Goal: Information Seeking & Learning: Learn about a topic

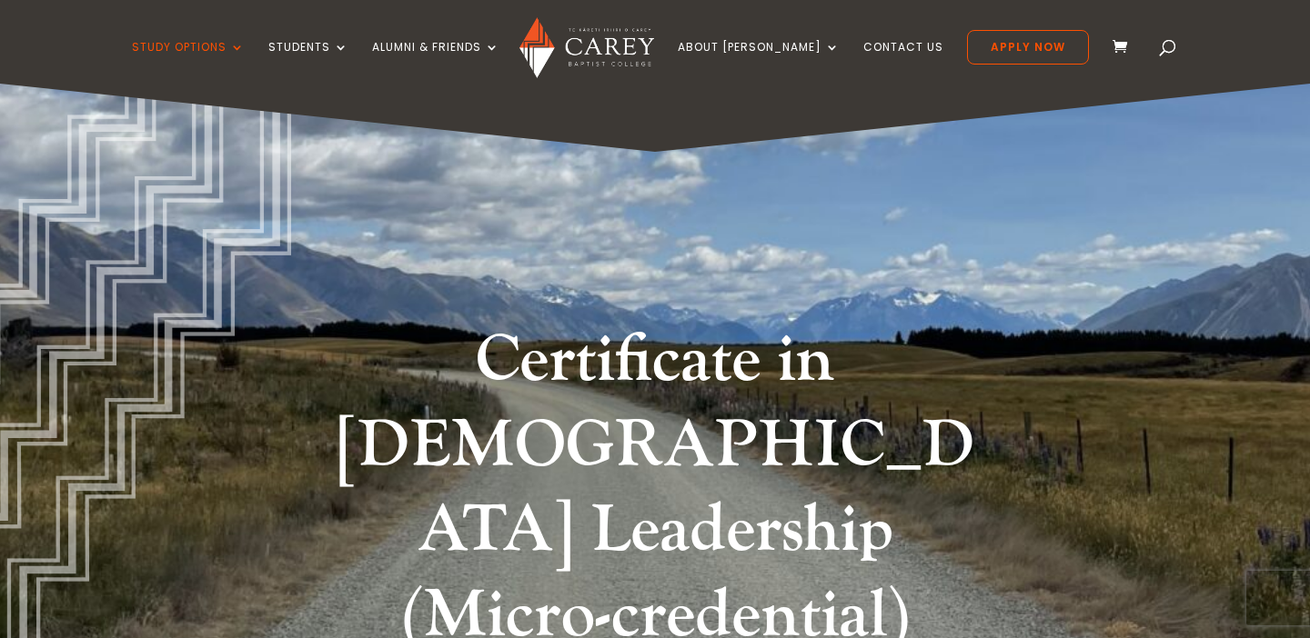
click at [593, 38] on img at bounding box center [586, 47] width 134 height 61
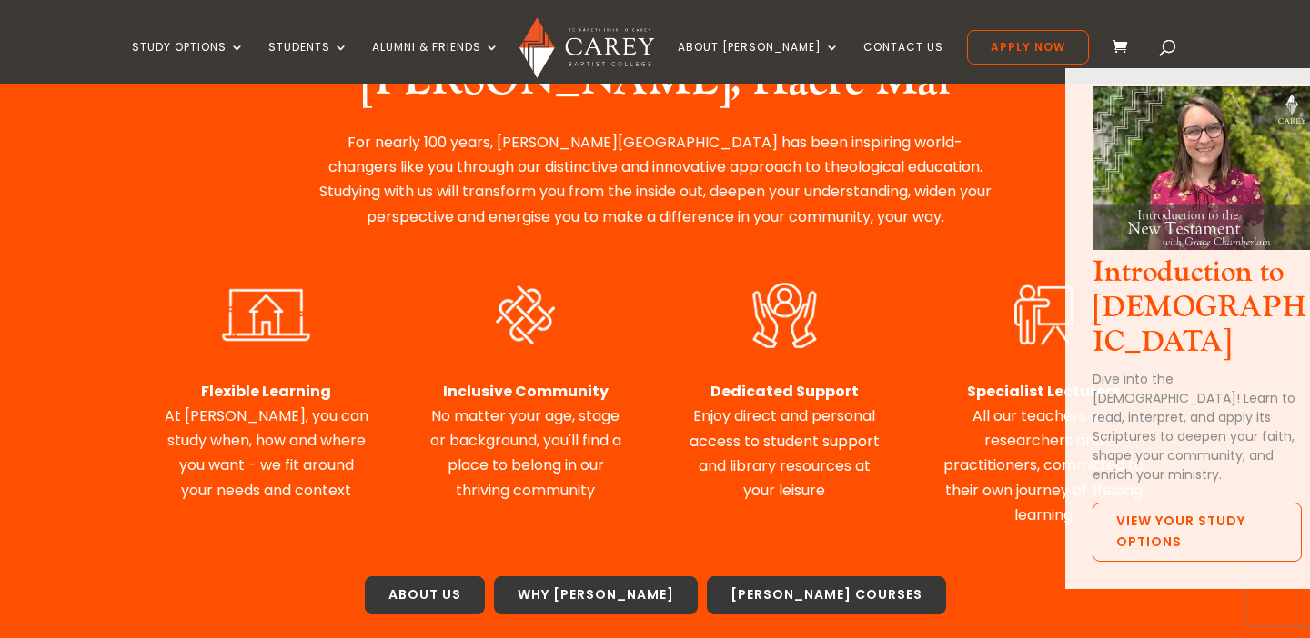
scroll to position [781, 0]
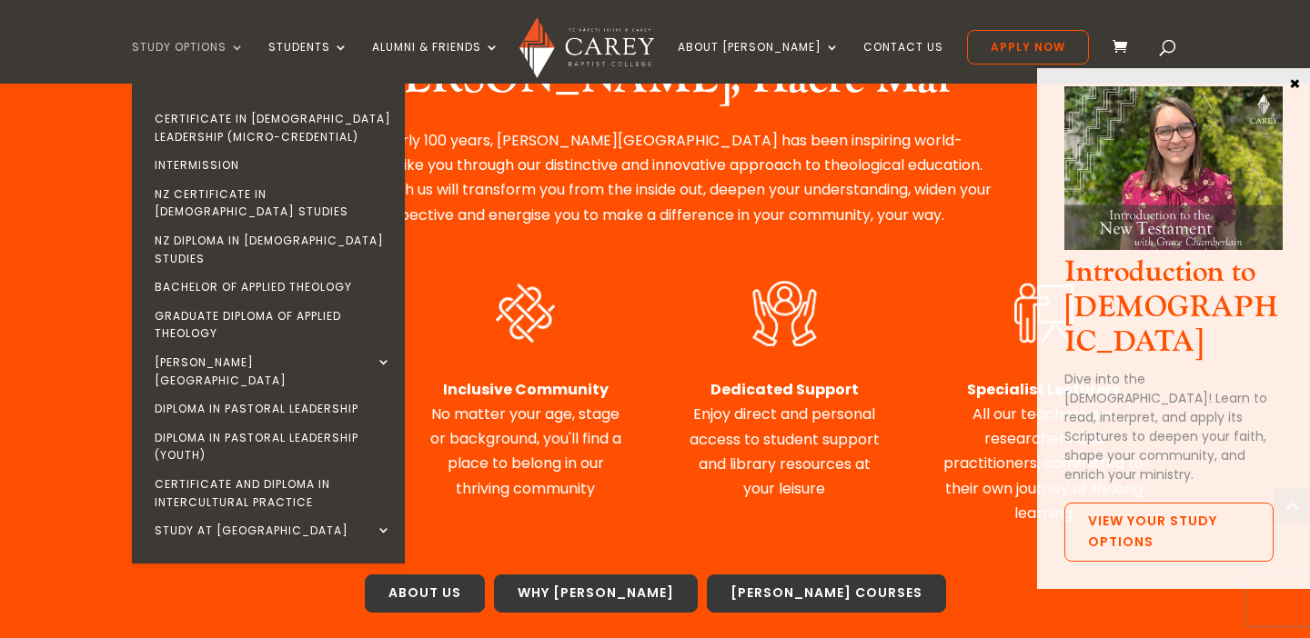
click at [236, 46] on link "Study Options" at bounding box center [188, 62] width 113 height 43
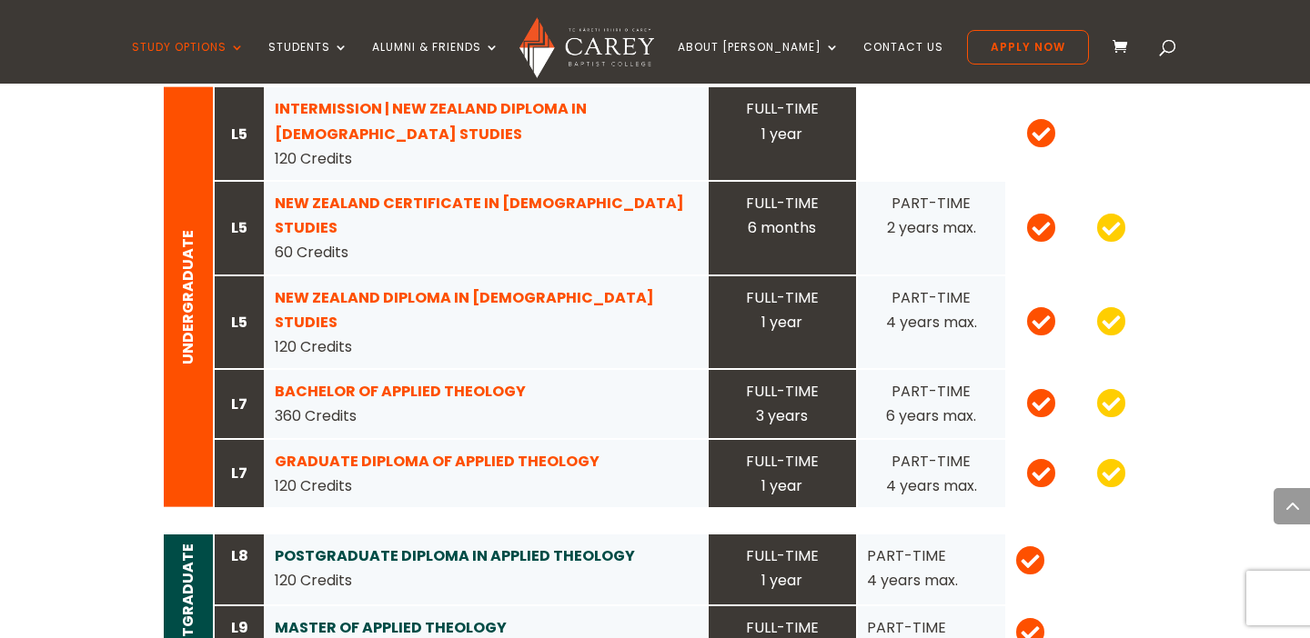
scroll to position [1894, 0]
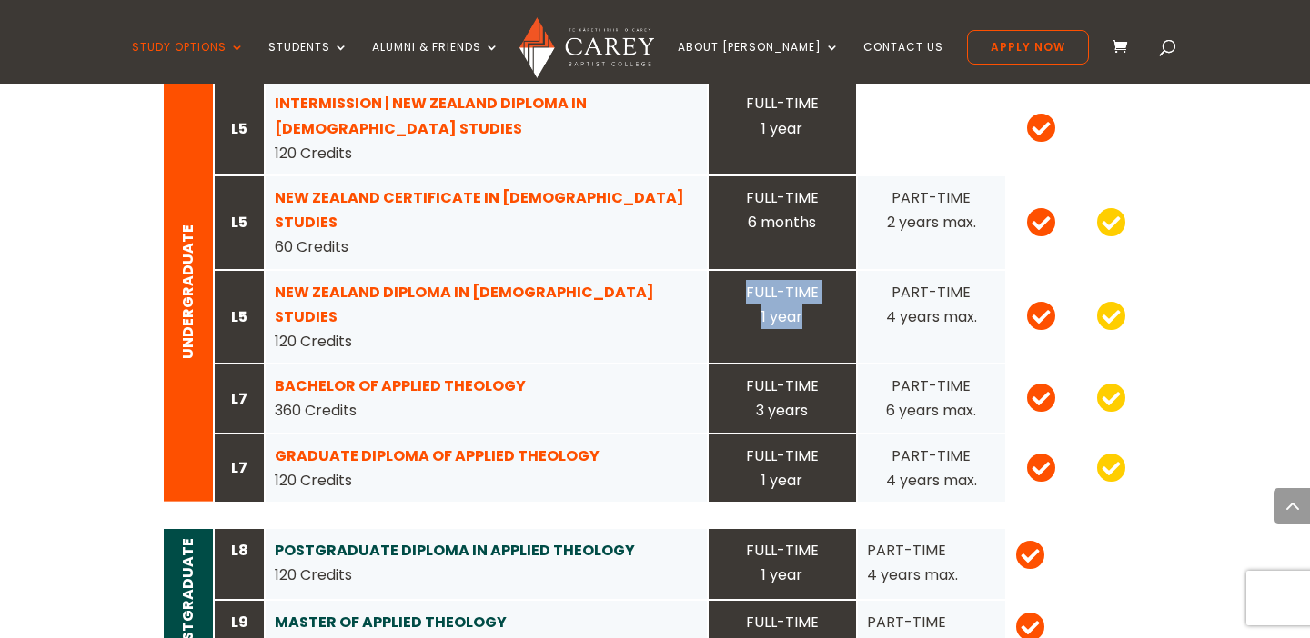
drag, startPoint x: 749, startPoint y: 241, endPoint x: 812, endPoint y: 269, distance: 69.6
click at [812, 280] on div "FULL-TIME 1 year" at bounding box center [782, 304] width 129 height 49
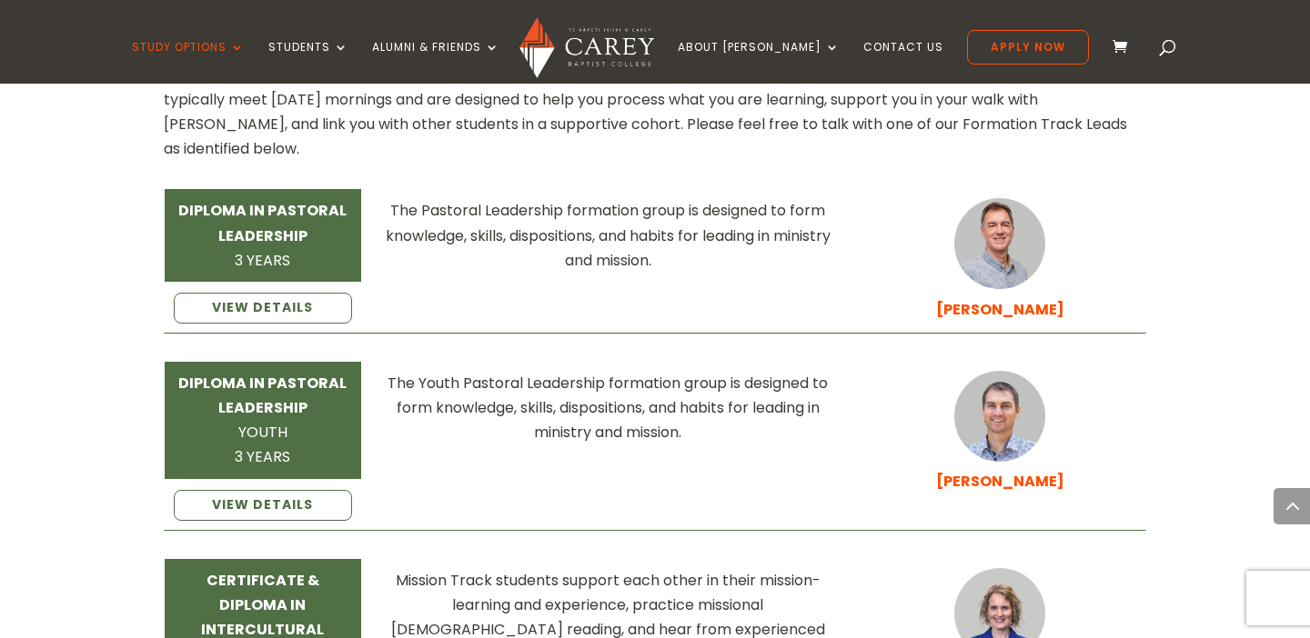
scroll to position [2715, 0]
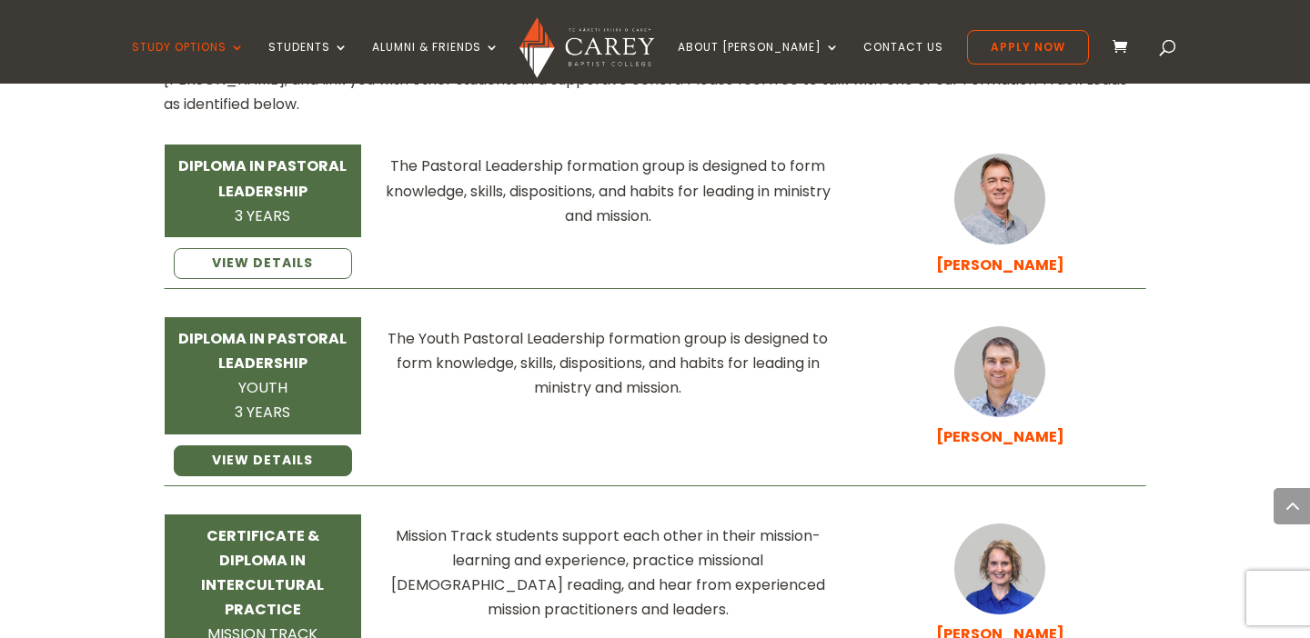
click at [294, 446] on link "VIEW DETAILS" at bounding box center [263, 461] width 178 height 31
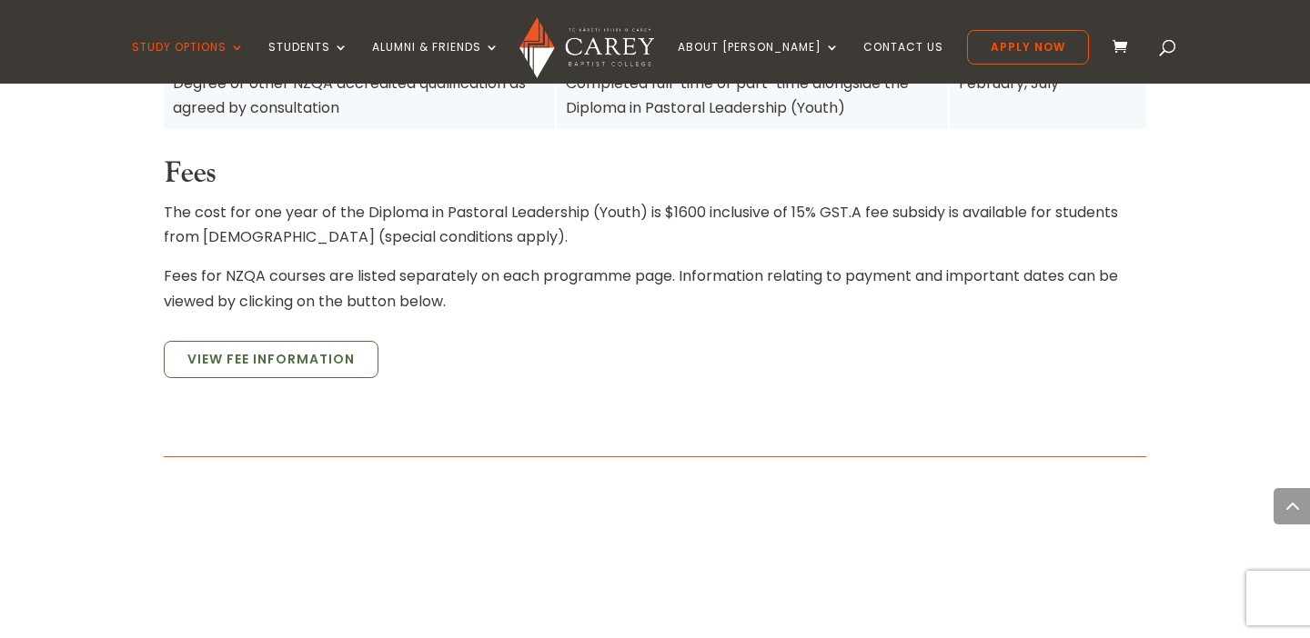
scroll to position [1500, 0]
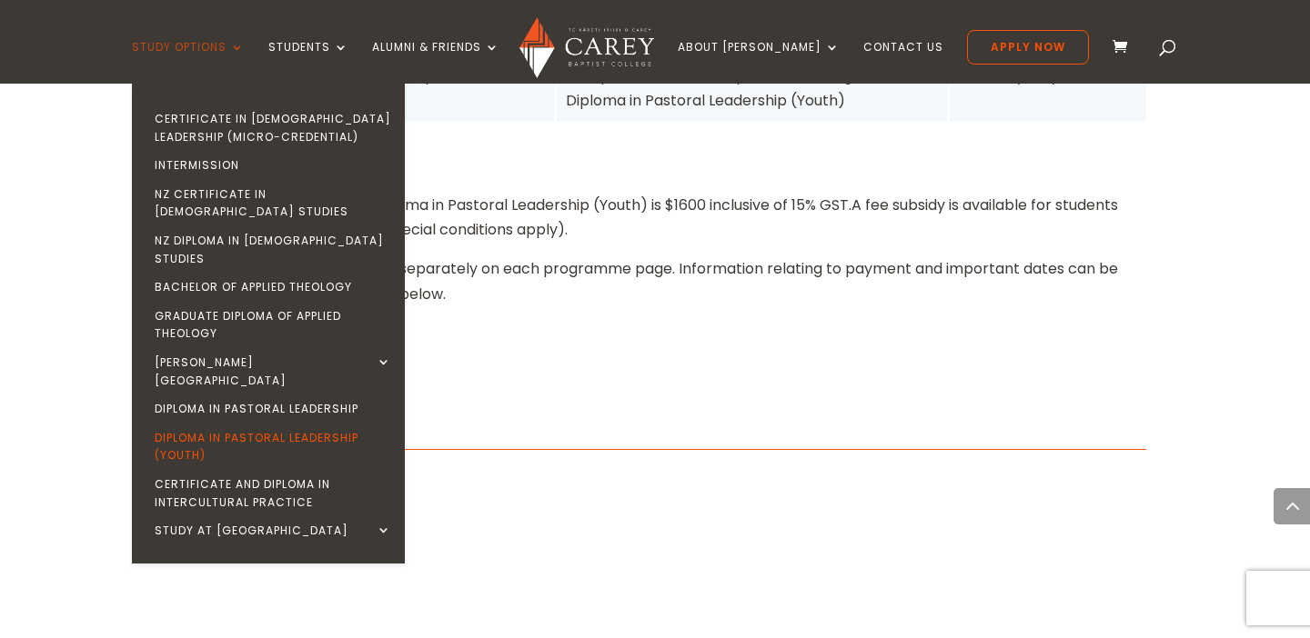
click at [236, 43] on link "Study Options" at bounding box center [188, 62] width 113 height 43
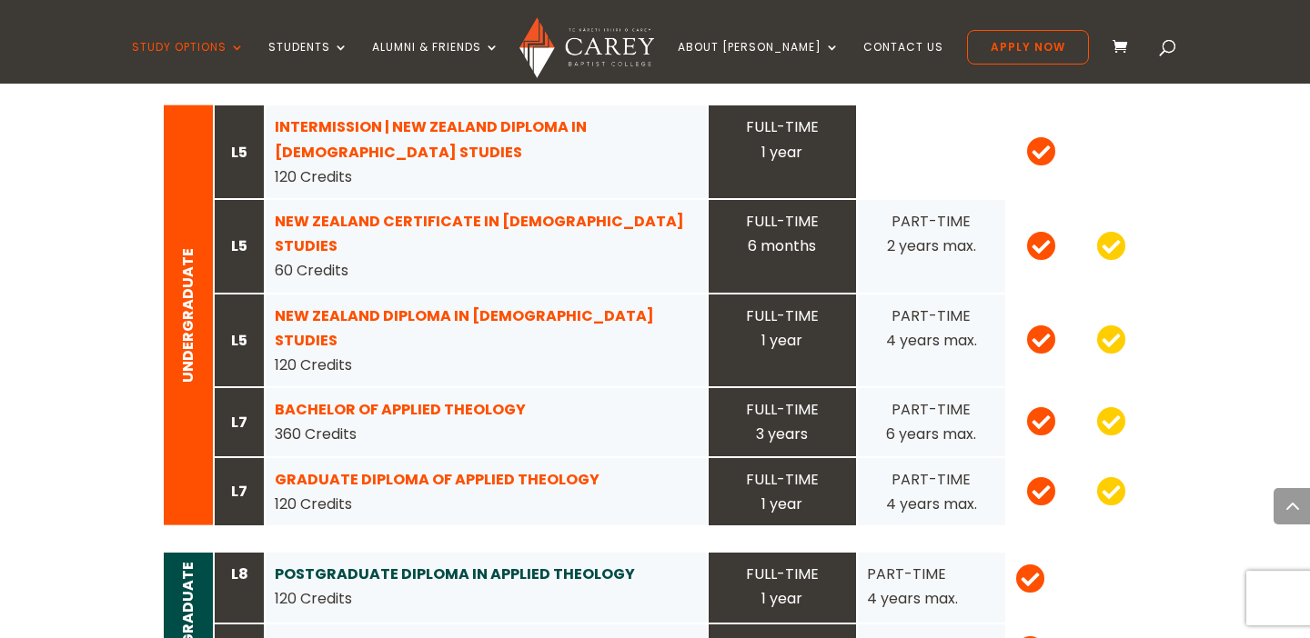
scroll to position [1881, 0]
